Goal: Transaction & Acquisition: Purchase product/service

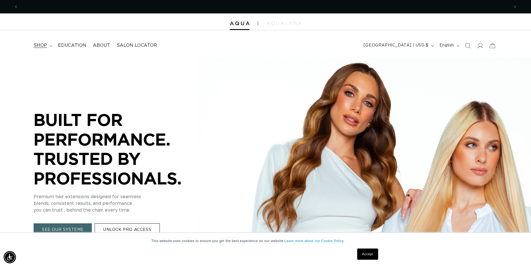
scroll to position [0, 492]
click at [45, 47] on span "shop" at bounding box center [40, 46] width 13 height 6
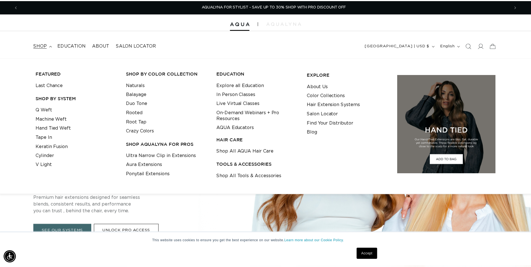
scroll to position [0, 992]
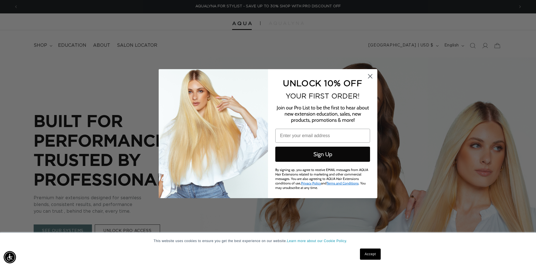
click at [369, 76] on circle "Close dialog" at bounding box center [369, 75] width 9 height 9
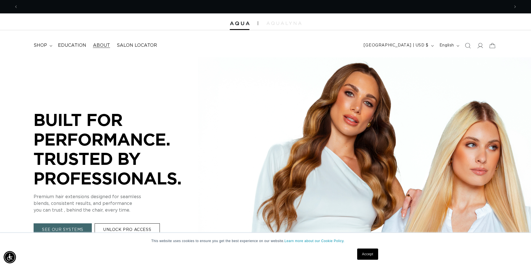
scroll to position [0, 0]
click at [46, 47] on span "shop" at bounding box center [40, 46] width 13 height 6
click at [172, 202] on p "blends, consistent results, and performance" at bounding box center [118, 204] width 168 height 7
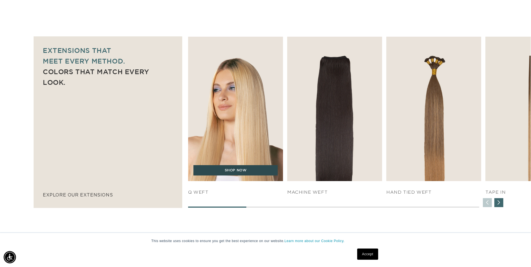
scroll to position [0, 0]
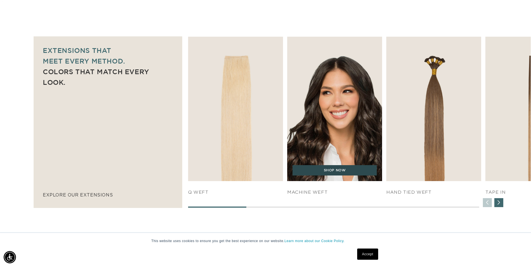
click at [340, 175] on link "SHOP NOW" at bounding box center [335, 170] width 84 height 11
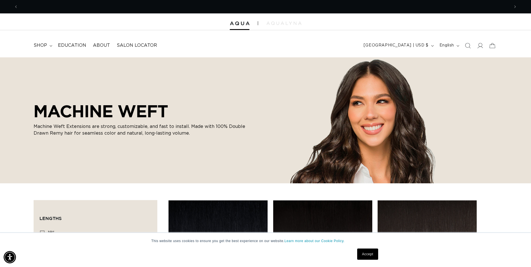
scroll to position [0, 492]
click at [372, 255] on link "Accept" at bounding box center [367, 254] width 21 height 11
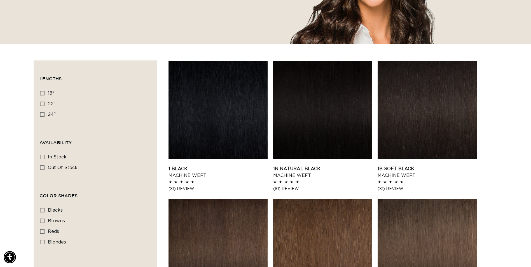
scroll to position [0, 983]
click at [43, 103] on icon at bounding box center [42, 103] width 4 height 4
click at [43, 103] on input "22" 22" (33 products)" at bounding box center [42, 103] width 4 height 4
checkbox input "true"
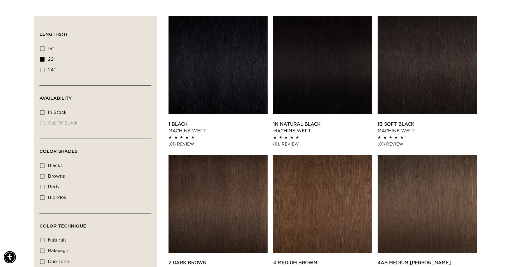
scroll to position [168, 0]
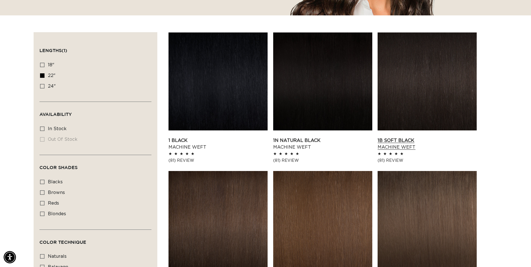
click at [455, 137] on link "1B Soft Black Machine Weft" at bounding box center [427, 143] width 99 height 13
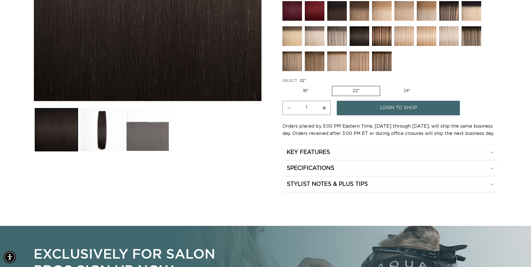
click at [137, 138] on button "Load image 3 in gallery view" at bounding box center [147, 129] width 43 height 43
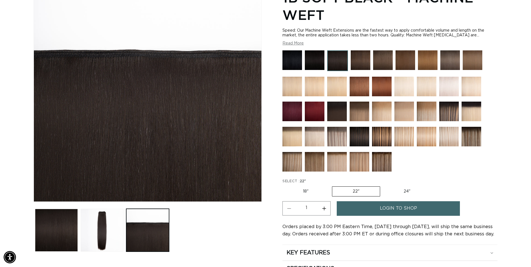
scroll to position [77, 0]
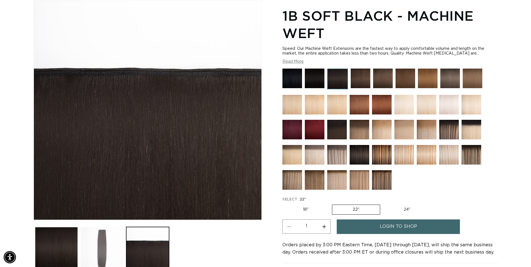
click at [102, 249] on button "Load image 2 in gallery view" at bounding box center [102, 248] width 43 height 43
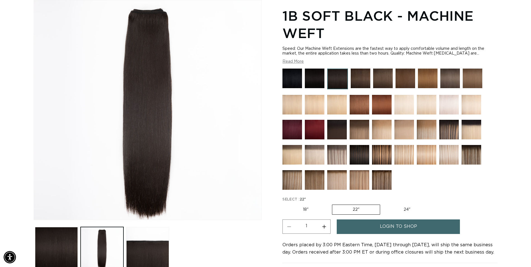
scroll to position [0, 983]
click at [318, 78] on img at bounding box center [315, 79] width 20 height 20
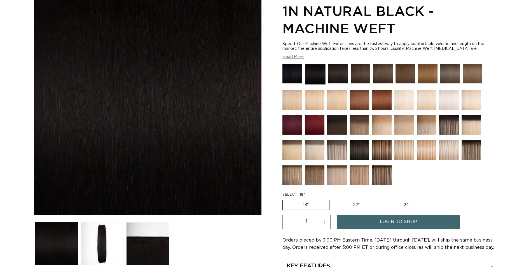
scroll to position [112, 0]
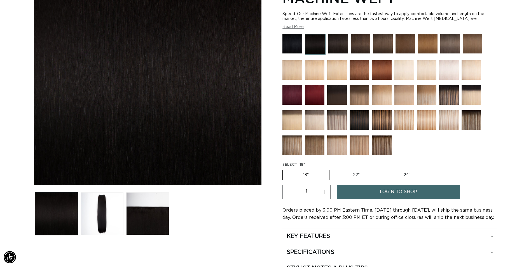
click at [340, 46] on img at bounding box center [339, 44] width 20 height 20
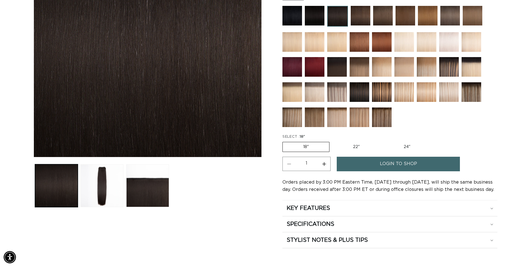
scroll to position [0, 492]
click at [353, 210] on div "KEY FEATURES" at bounding box center [390, 208] width 207 height 7
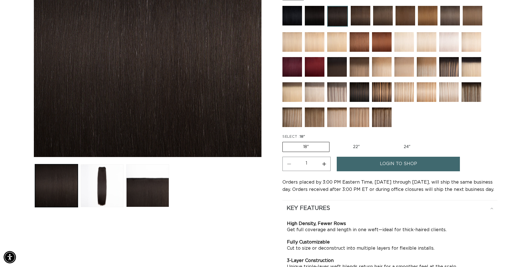
click at [352, 207] on div "KEY FEATURES" at bounding box center [390, 208] width 207 height 7
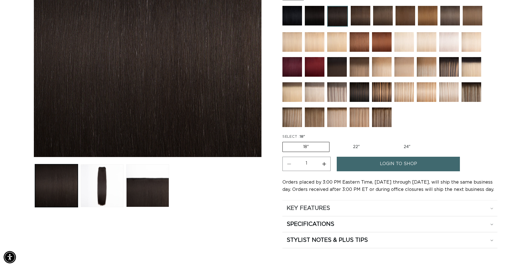
click at [352, 207] on div "KEY FEATURES" at bounding box center [390, 208] width 207 height 7
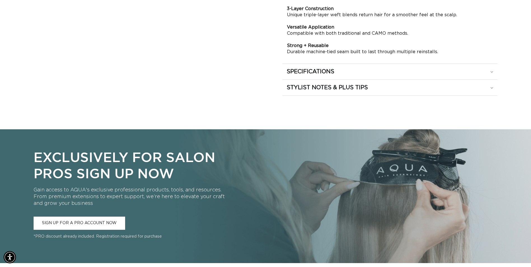
scroll to position [0, 983]
